Goal: Check status: Check status

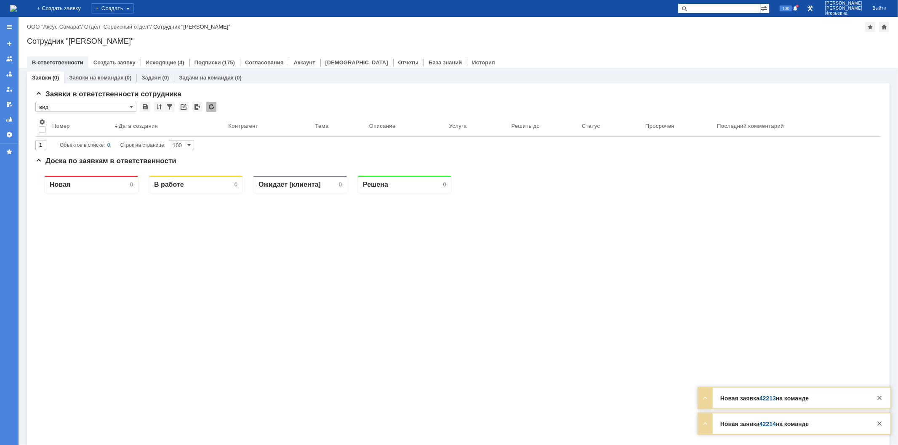
click at [108, 77] on link "Заявки на командах" at bounding box center [96, 77] width 54 height 6
click at [90, 79] on link "Заявки на командах" at bounding box center [96, 77] width 54 height 6
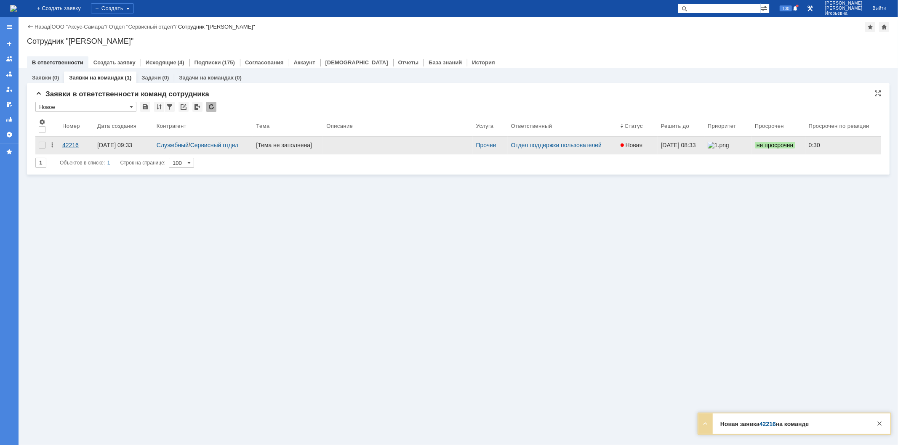
click at [72, 142] on div "42216" at bounding box center [76, 145] width 28 height 7
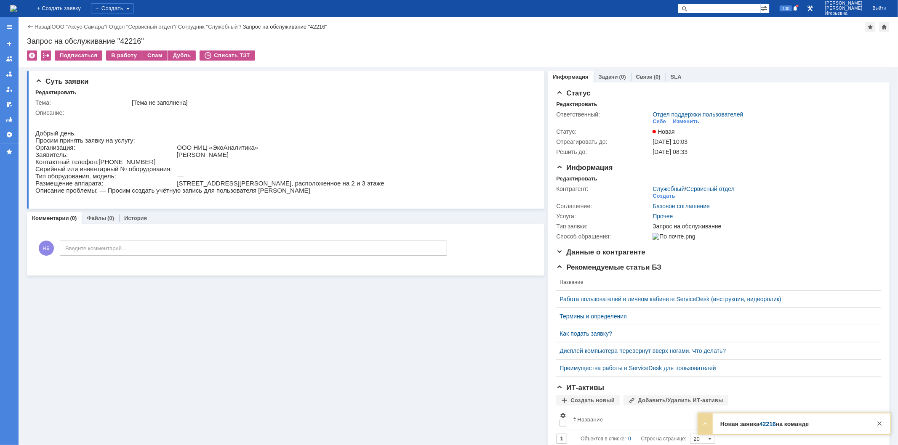
click at [17, 8] on img at bounding box center [13, 8] width 7 height 7
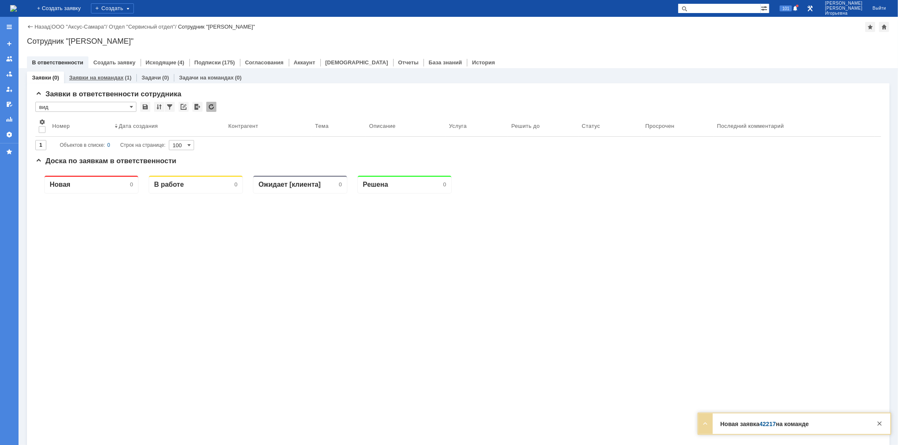
click at [96, 80] on link "Заявки на командах" at bounding box center [96, 77] width 54 height 6
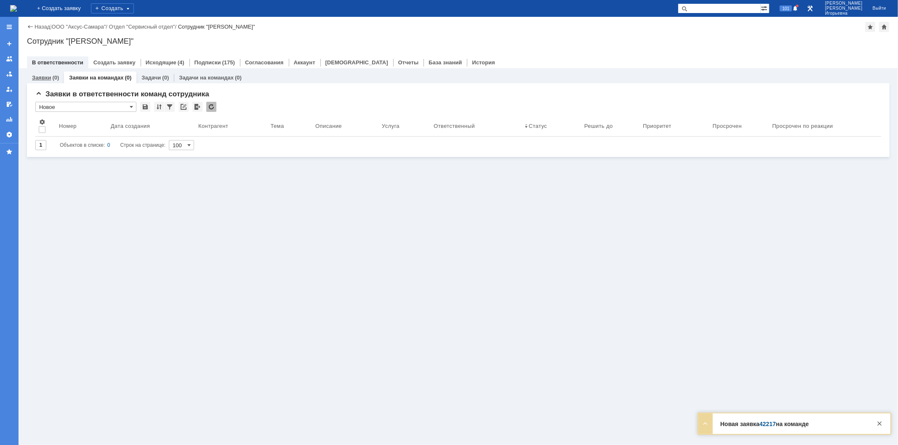
click at [45, 78] on link "Заявки" at bounding box center [41, 77] width 19 height 6
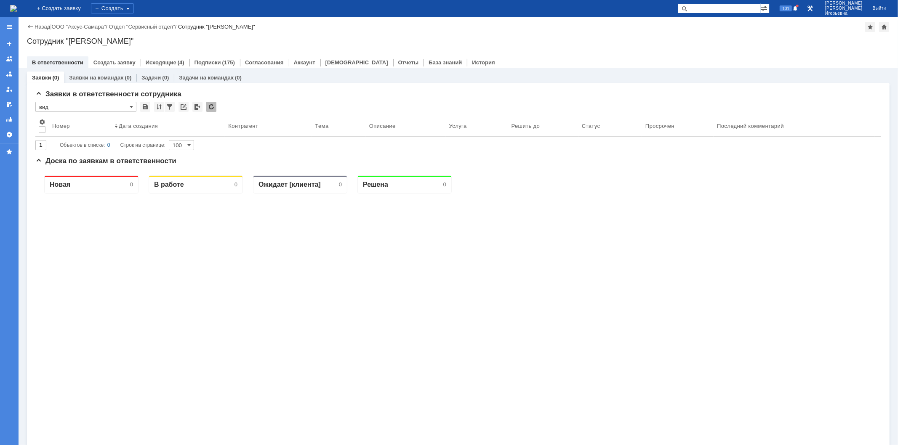
drag, startPoint x: 715, startPoint y: 9, endPoint x: 704, endPoint y: 0, distance: 14.7
click at [715, 7] on input "text" at bounding box center [719, 8] width 83 height 10
type input "29257"
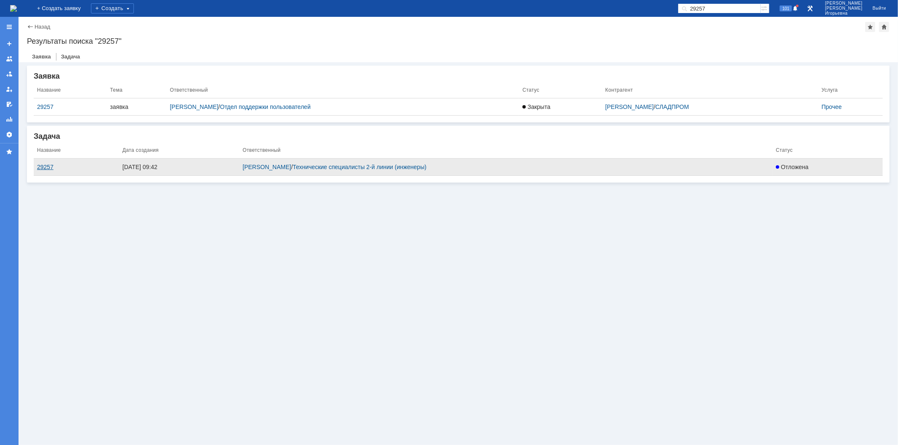
click at [44, 165] on div "29257" at bounding box center [76, 167] width 79 height 7
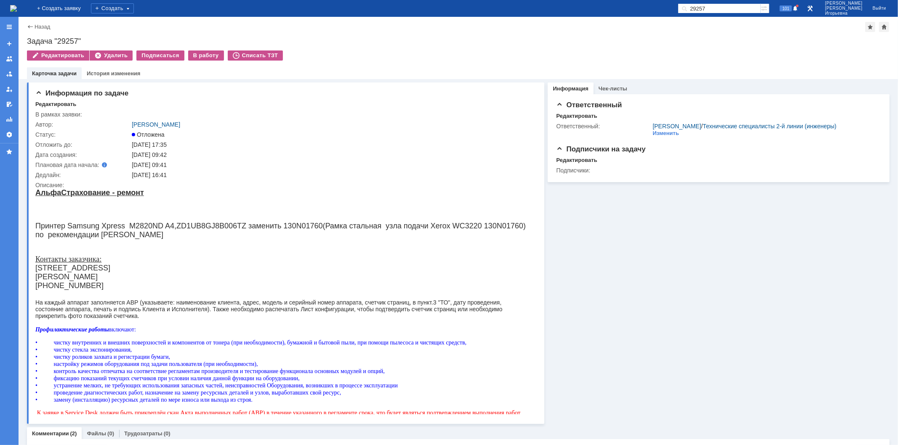
click at [17, 6] on img at bounding box center [13, 8] width 7 height 7
